Goal: Navigation & Orientation: Find specific page/section

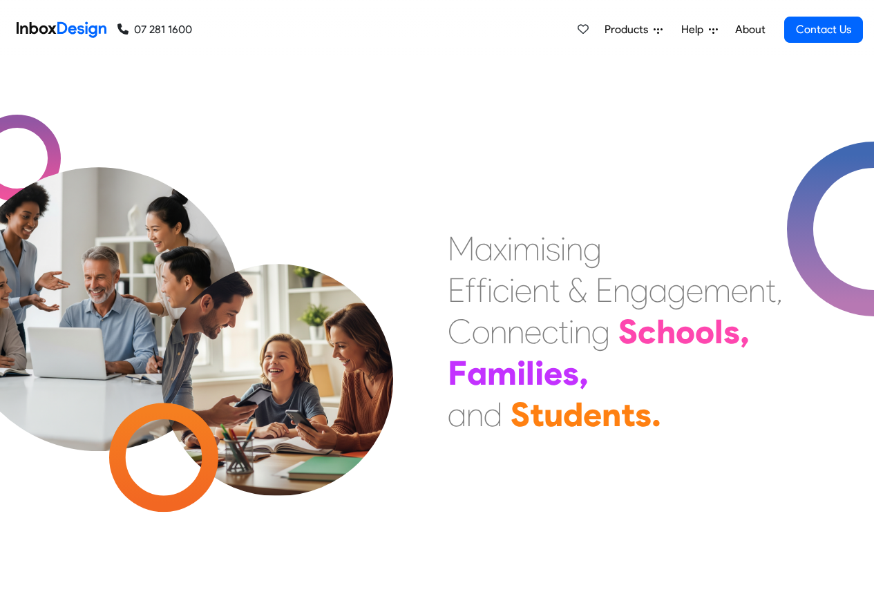
click at [646, 30] on span "Products" at bounding box center [628, 29] width 49 height 17
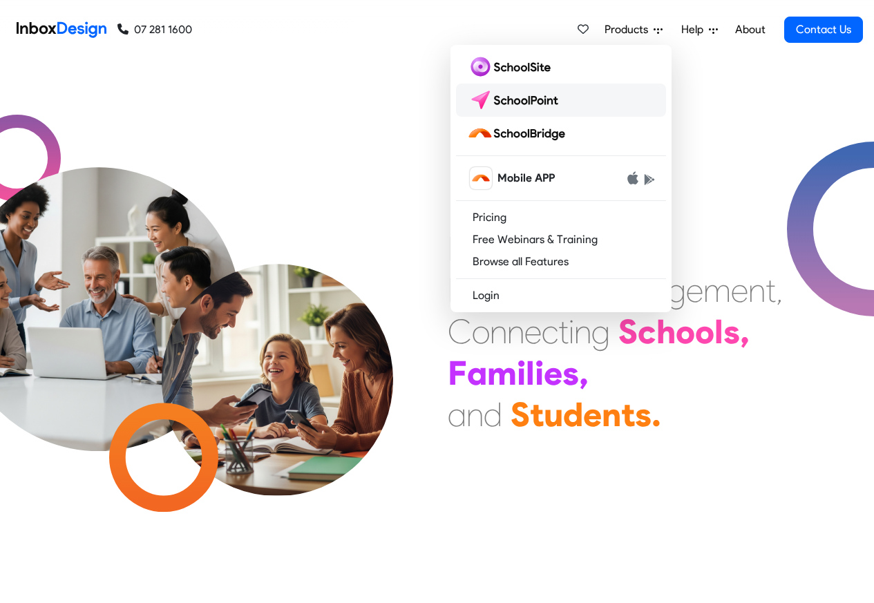
click at [528, 103] on img at bounding box center [515, 100] width 97 height 22
click at [528, 103] on div "M a x i m i s i n g E f f i c i e n t & E n g a g e m e n t , C o n n e c t i n…" at bounding box center [437, 331] width 874 height 543
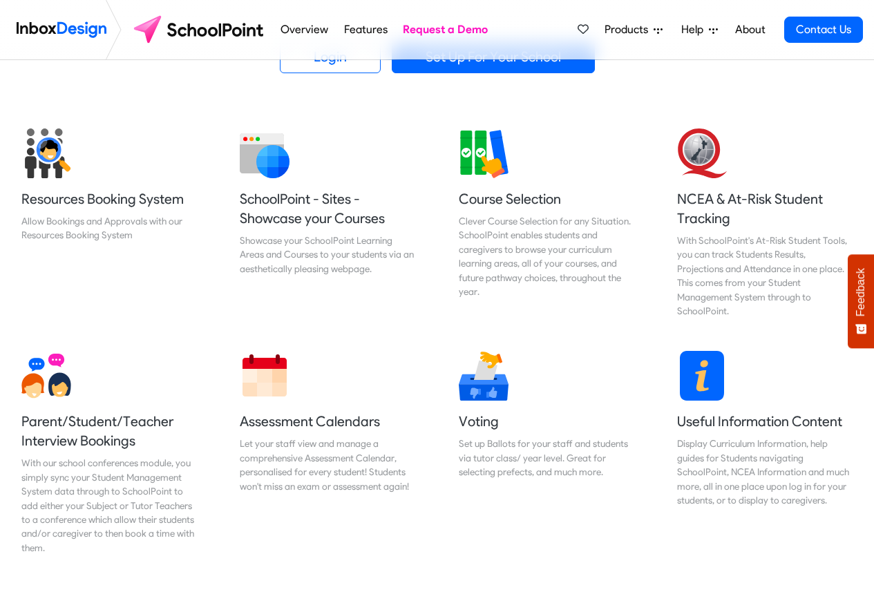
scroll to position [497, 0]
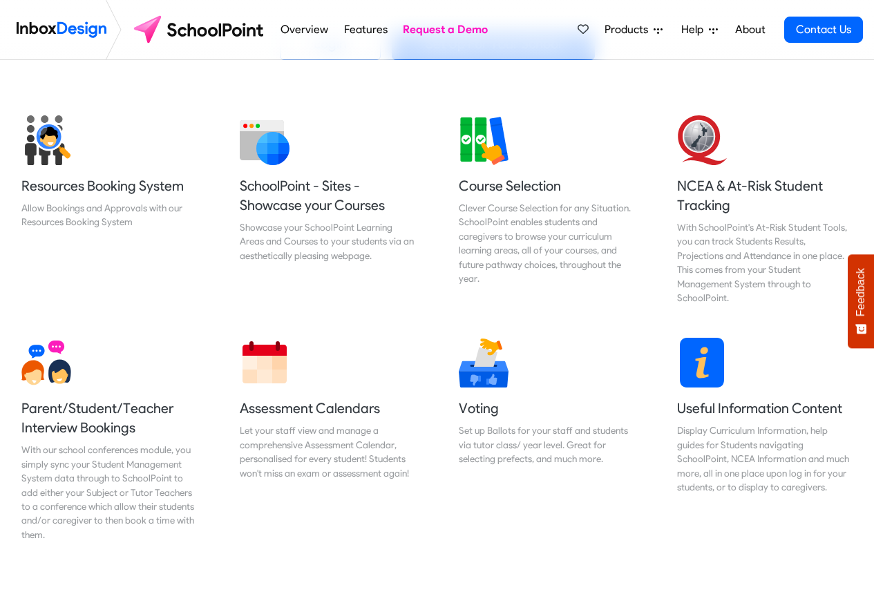
click at [636, 28] on span "Products" at bounding box center [628, 29] width 49 height 17
